Goal: Task Accomplishment & Management: Manage account settings

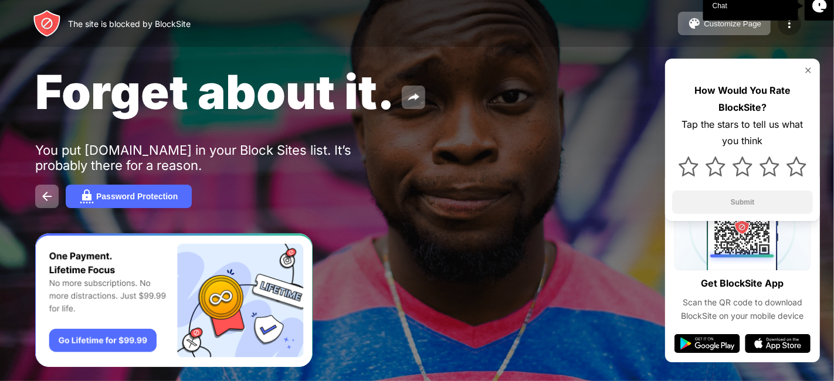
click at [790, 24] on img at bounding box center [789, 23] width 14 height 14
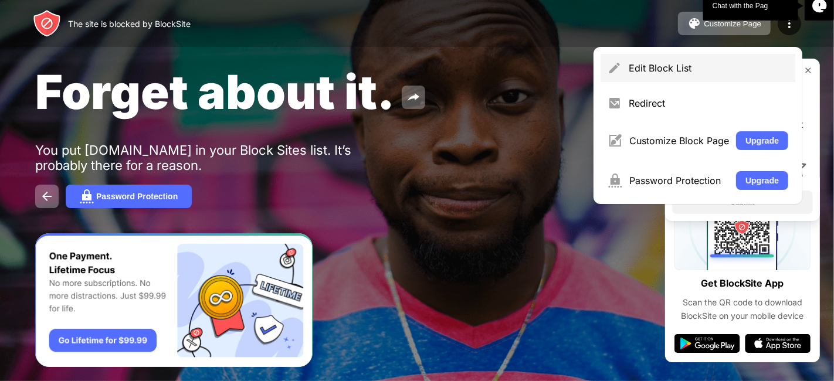
click at [691, 65] on div "Edit Block List" at bounding box center [709, 68] width 160 height 12
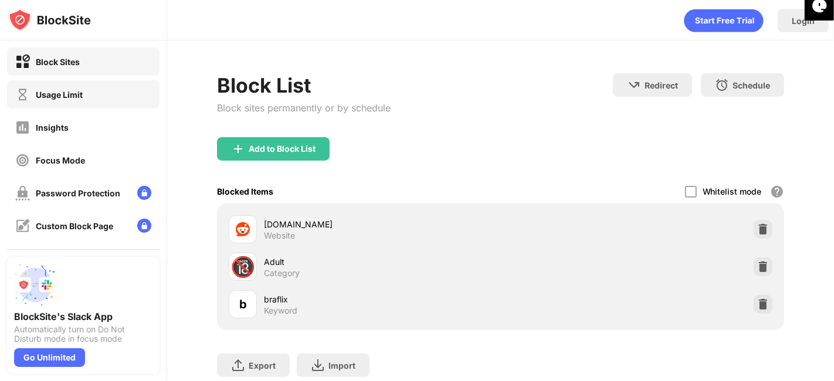
click at [66, 102] on div "Usage Limit" at bounding box center [83, 94] width 152 height 28
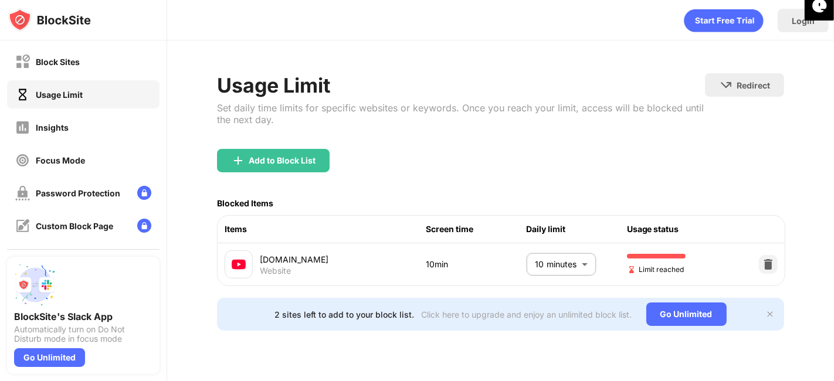
click at [560, 270] on body "Block Sites Usage Limit Insights Focus Mode Password Protection Custom Block Pa…" at bounding box center [417, 190] width 834 height 381
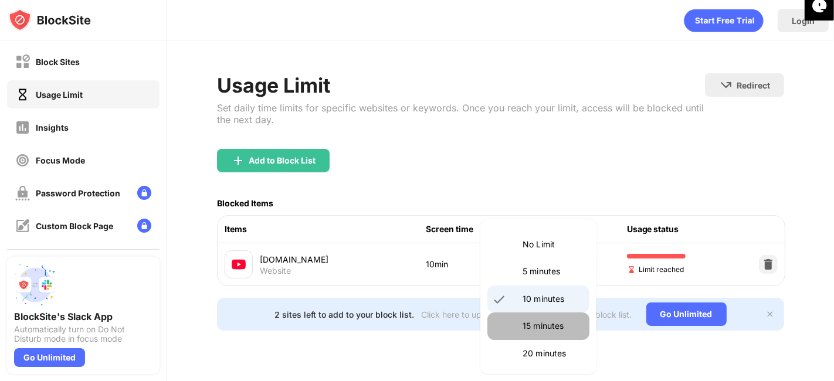
click at [548, 325] on p "15 minutes" at bounding box center [552, 326] width 60 height 13
type input "**"
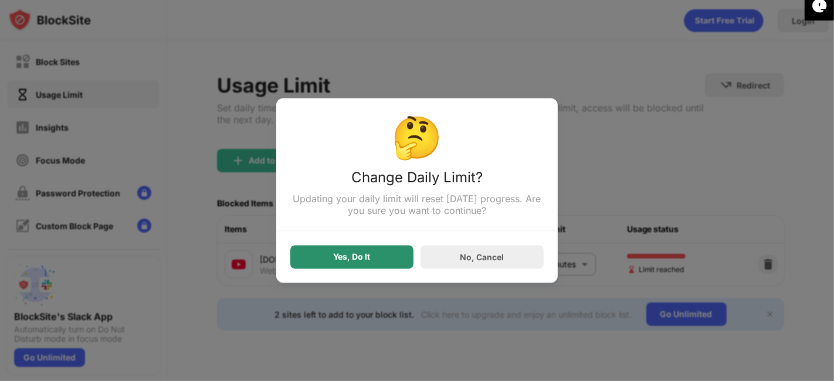
click at [364, 260] on div "Yes, Do It" at bounding box center [352, 257] width 37 height 9
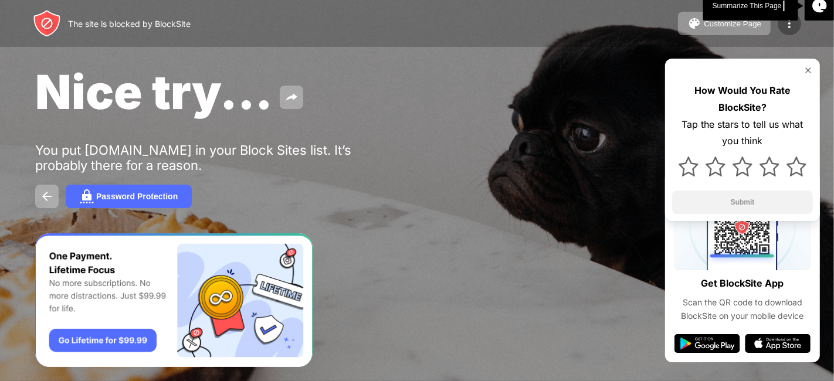
click at [790, 26] on img at bounding box center [789, 23] width 14 height 14
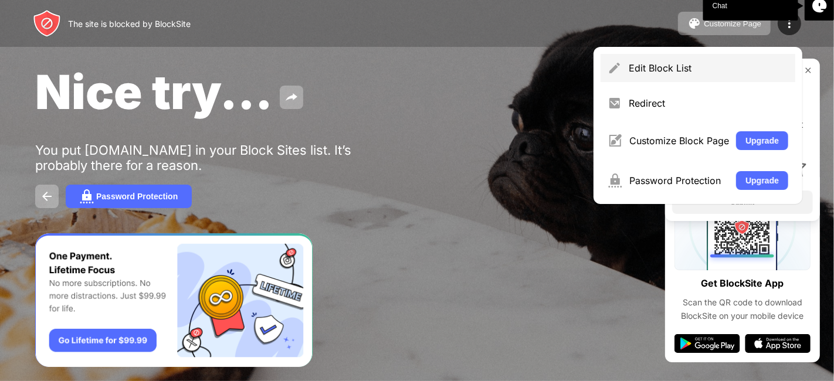
click at [671, 67] on div "Edit Block List" at bounding box center [709, 68] width 160 height 12
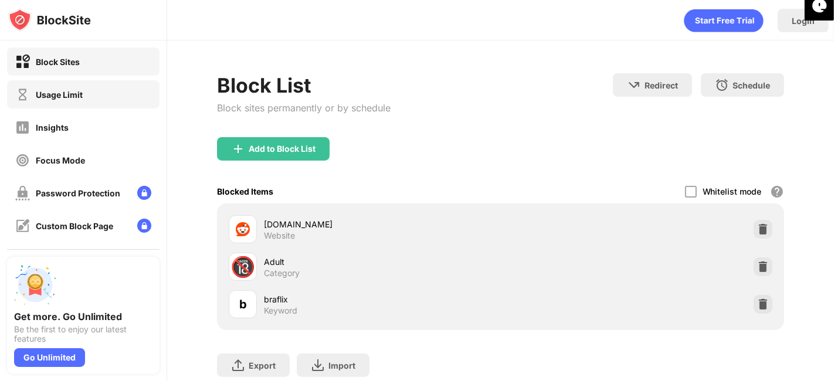
click at [30, 100] on div "Usage Limit" at bounding box center [48, 94] width 67 height 15
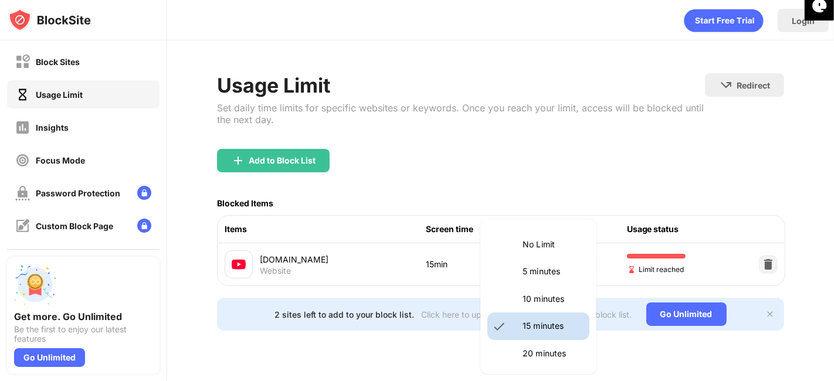
click at [566, 256] on body "Block Sites Usage Limit Insights Focus Mode Password Protection Custom Block Pa…" at bounding box center [417, 190] width 834 height 381
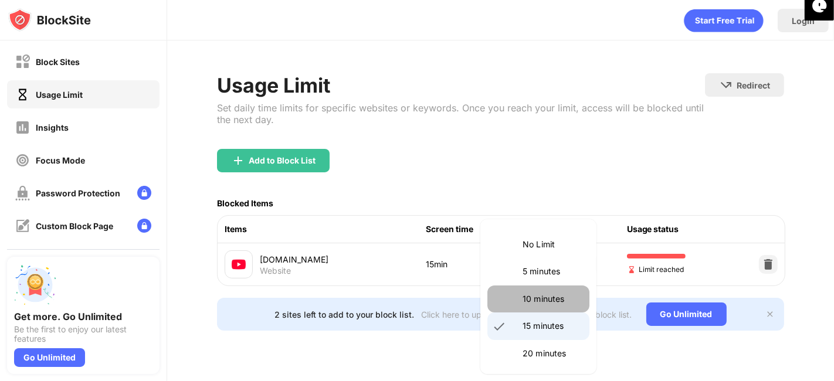
click at [555, 300] on p "10 minutes" at bounding box center [552, 299] width 60 height 13
type input "**"
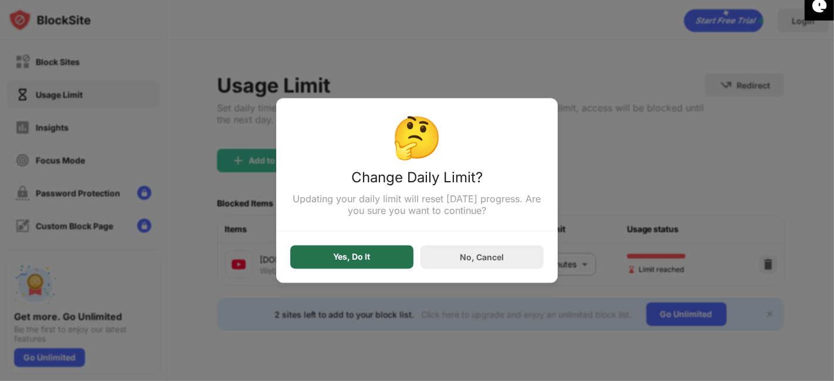
click at [362, 250] on div "Yes, Do It" at bounding box center [351, 257] width 123 height 23
